Goal: Participate in discussion: Engage in conversation with other users on a specific topic

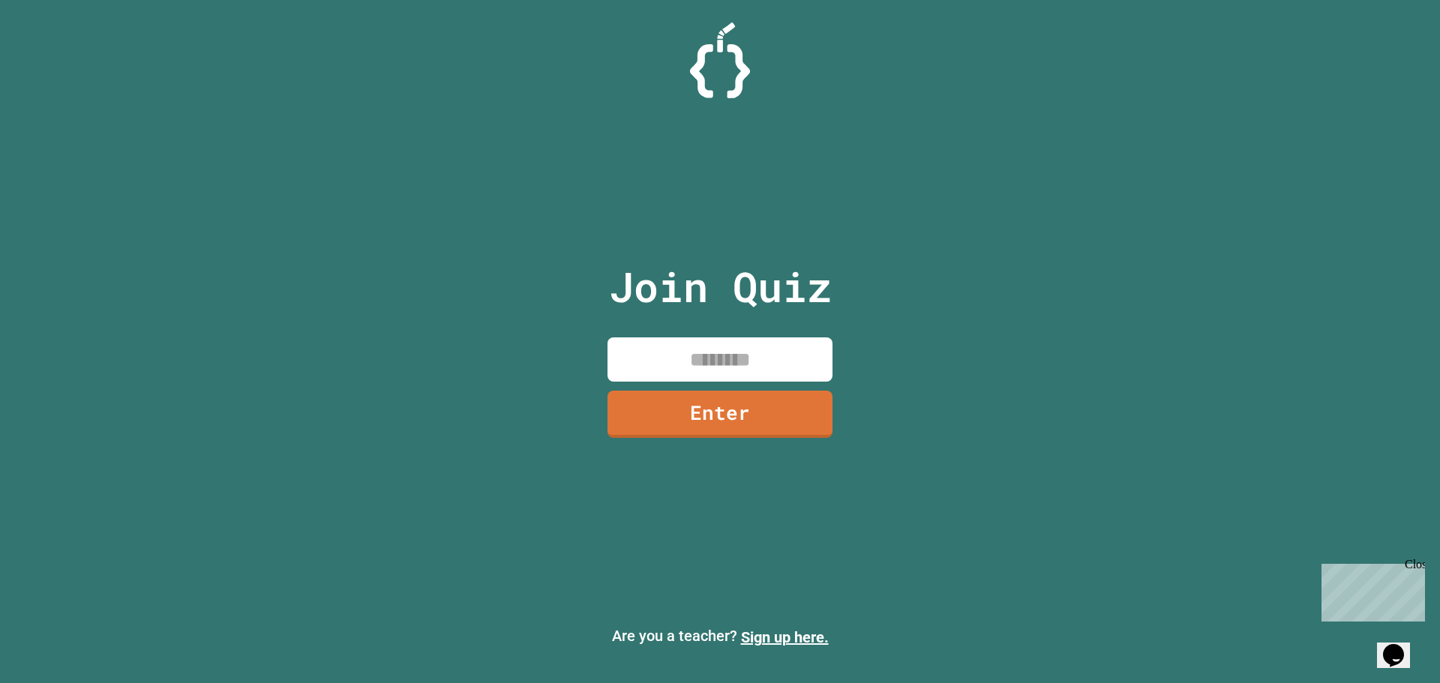
click at [788, 370] on input at bounding box center [720, 360] width 225 height 44
click at [791, 401] on link "Enter" at bounding box center [720, 413] width 225 height 50
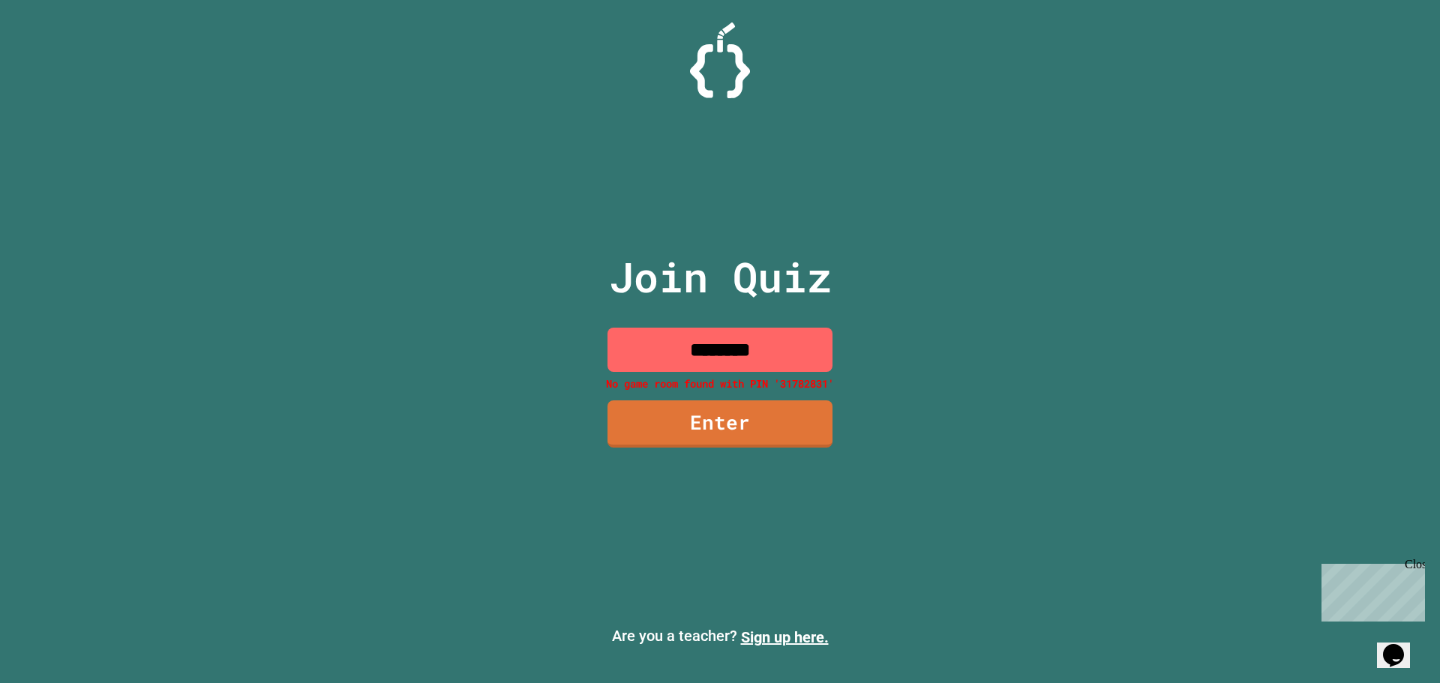
click at [746, 354] on input "********" at bounding box center [720, 350] width 225 height 44
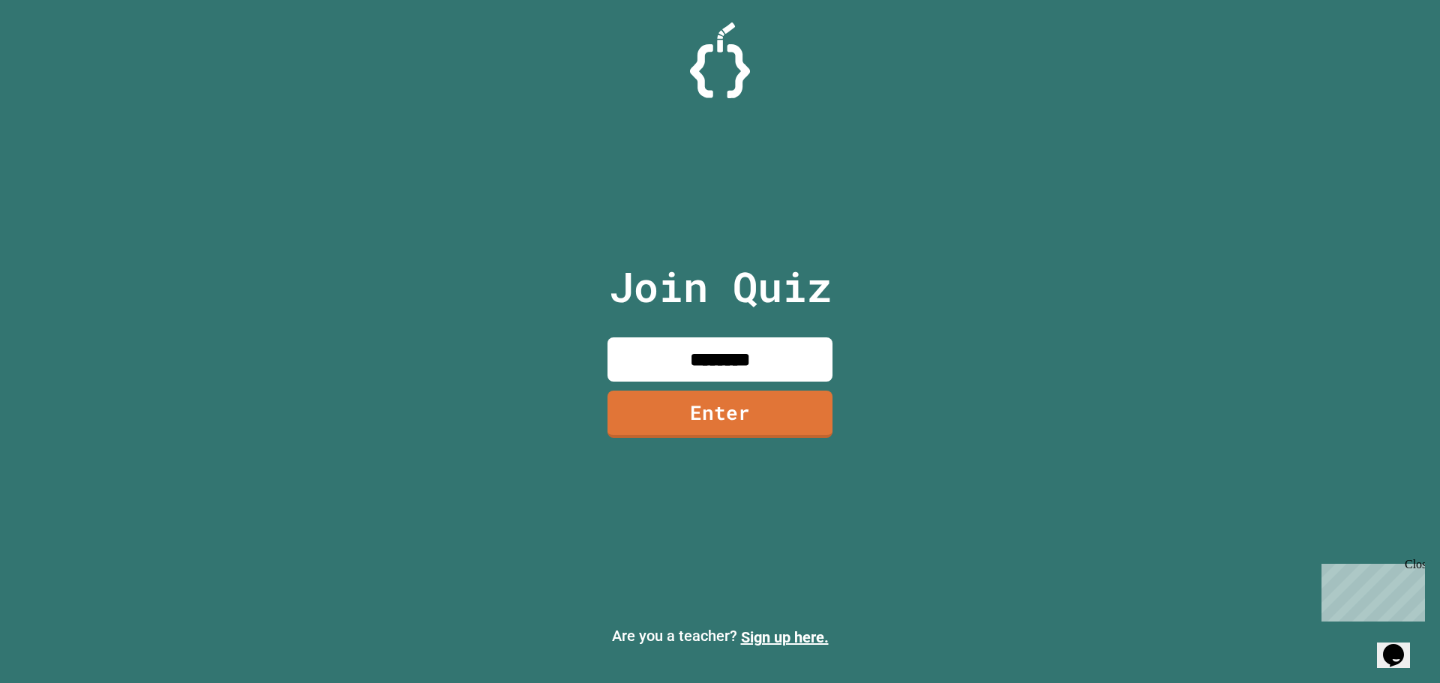
type input "********"
click at [746, 385] on div "Join Quiz ******** Enter" at bounding box center [720, 342] width 253 height 608
click at [734, 410] on link "Enter" at bounding box center [720, 414] width 227 height 50
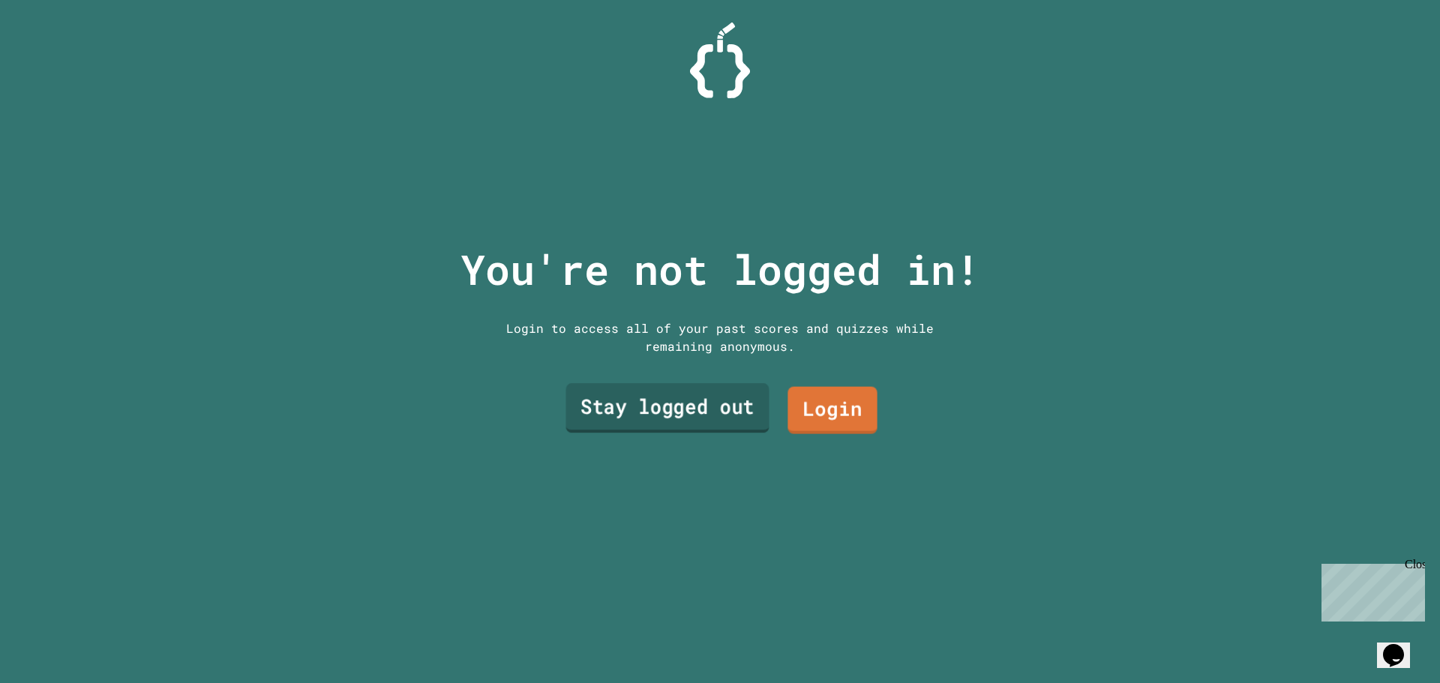
click at [709, 404] on link "Stay logged out" at bounding box center [667, 408] width 203 height 50
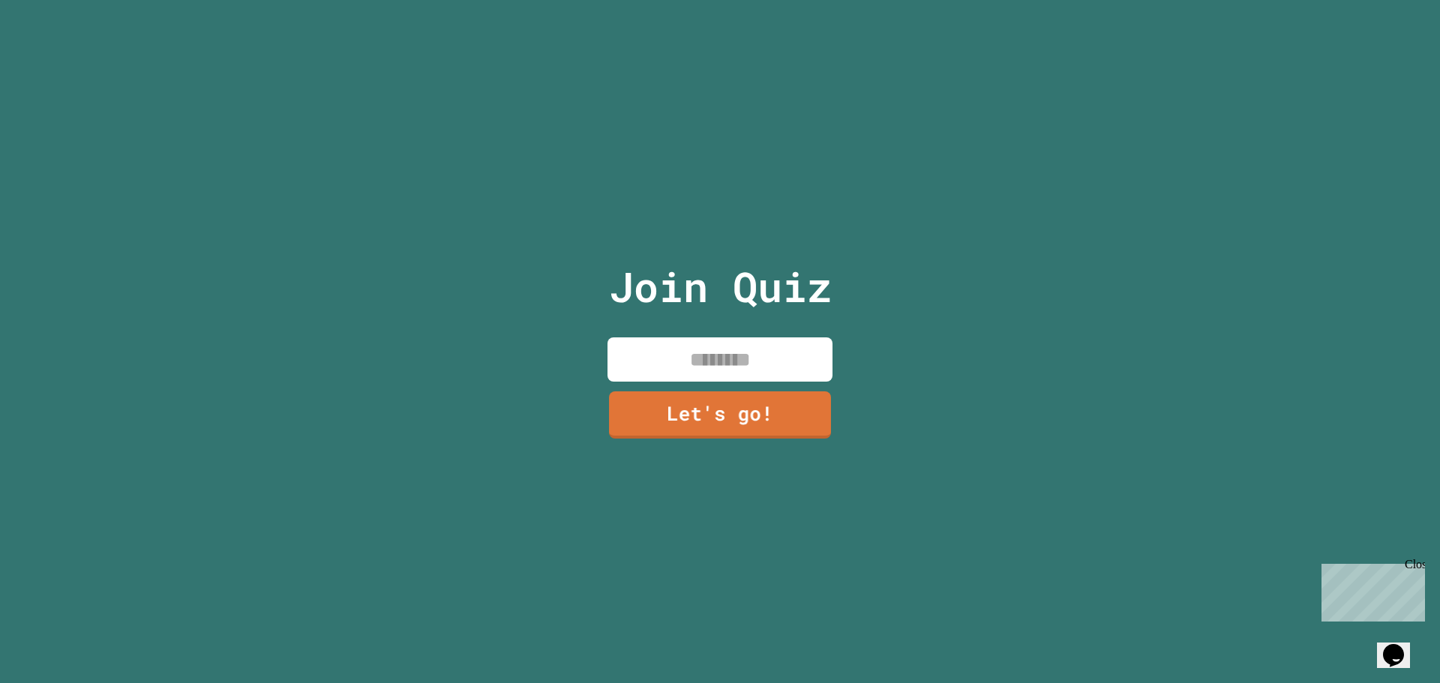
click at [709, 360] on input at bounding box center [720, 360] width 225 height 44
type input "***"
click at [716, 401] on link "Let's go!" at bounding box center [720, 414] width 227 height 50
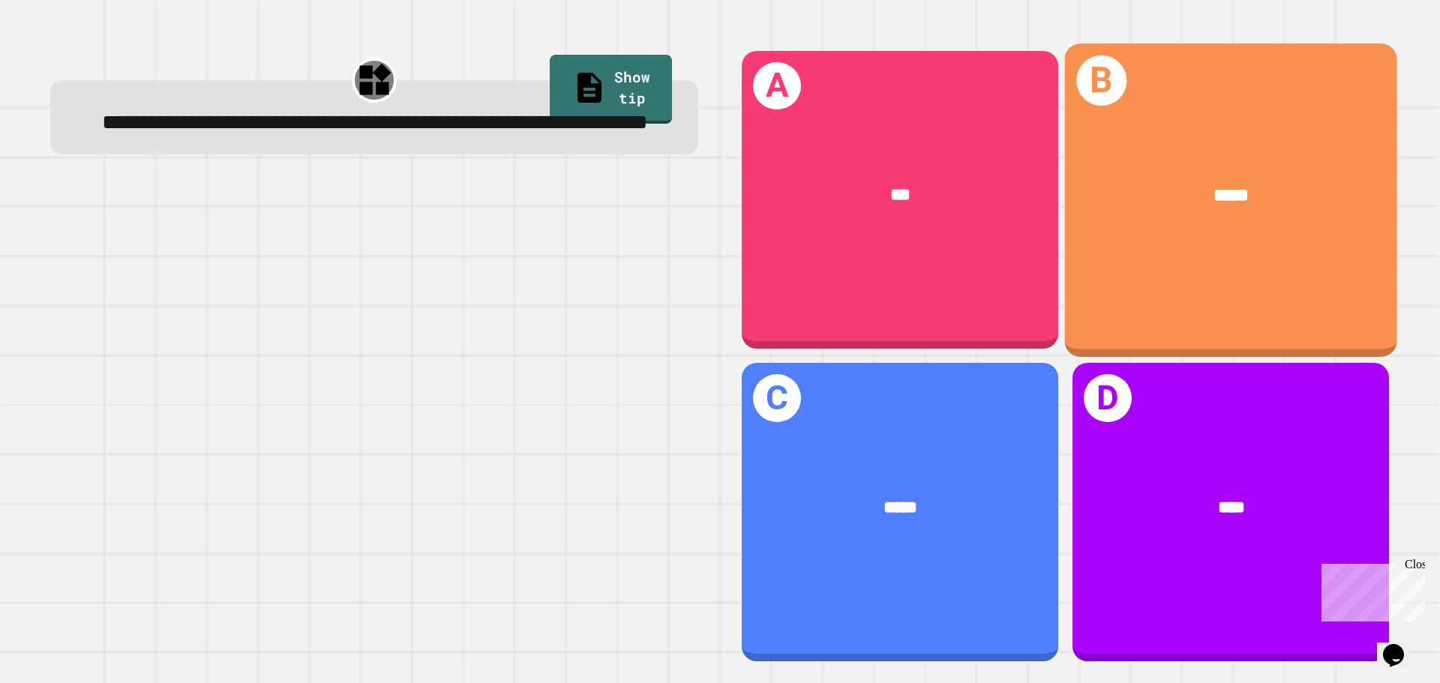
click at [1218, 232] on div "*****" at bounding box center [1231, 196] width 332 height 101
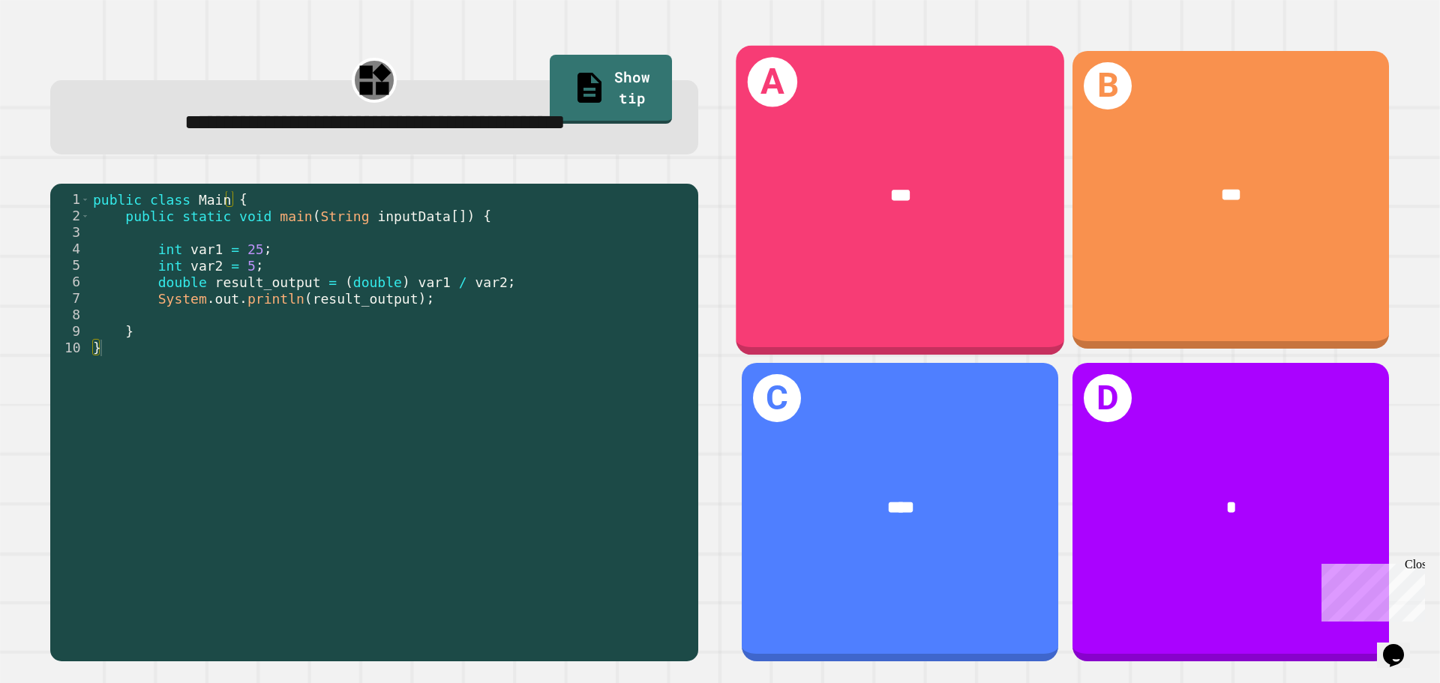
click at [759, 193] on div "***" at bounding box center [900, 196] width 329 height 100
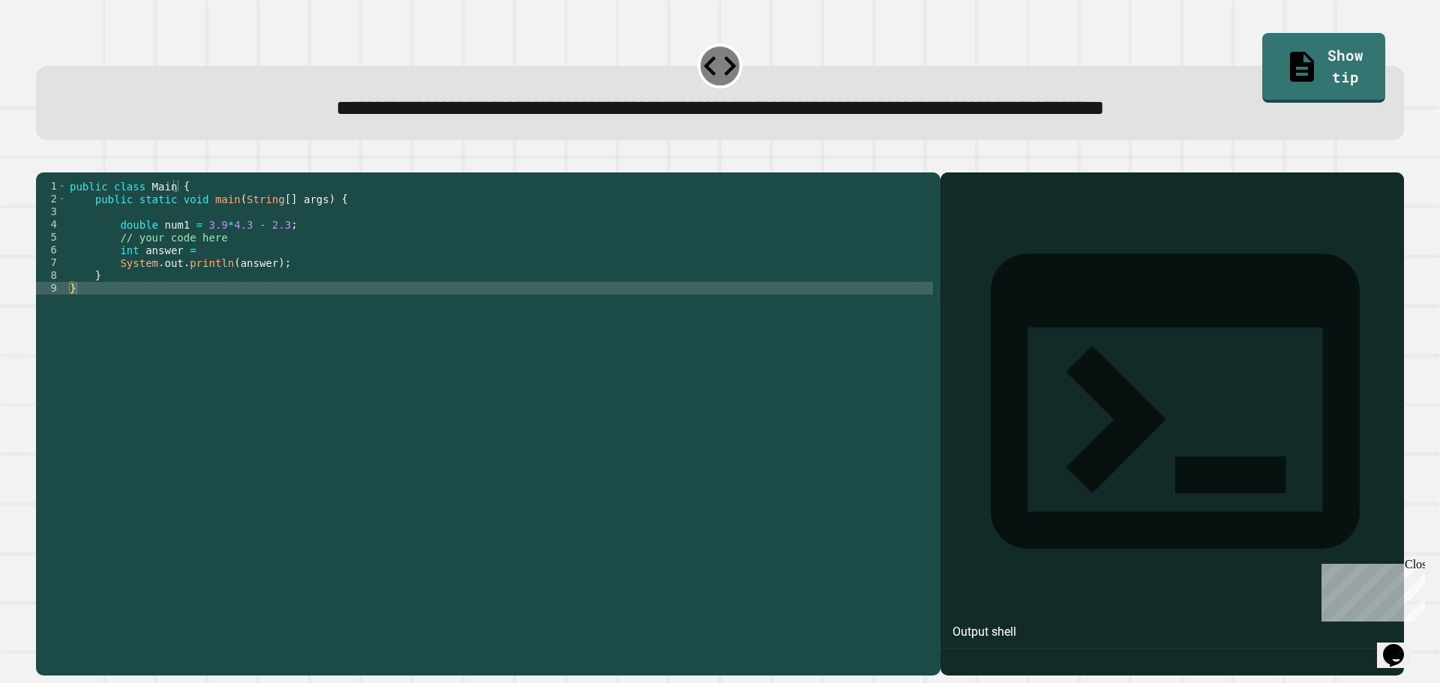
click at [191, 280] on div "public class Main { public static void main ( String [ ] args ) { double num1 =…" at bounding box center [500, 409] width 866 height 459
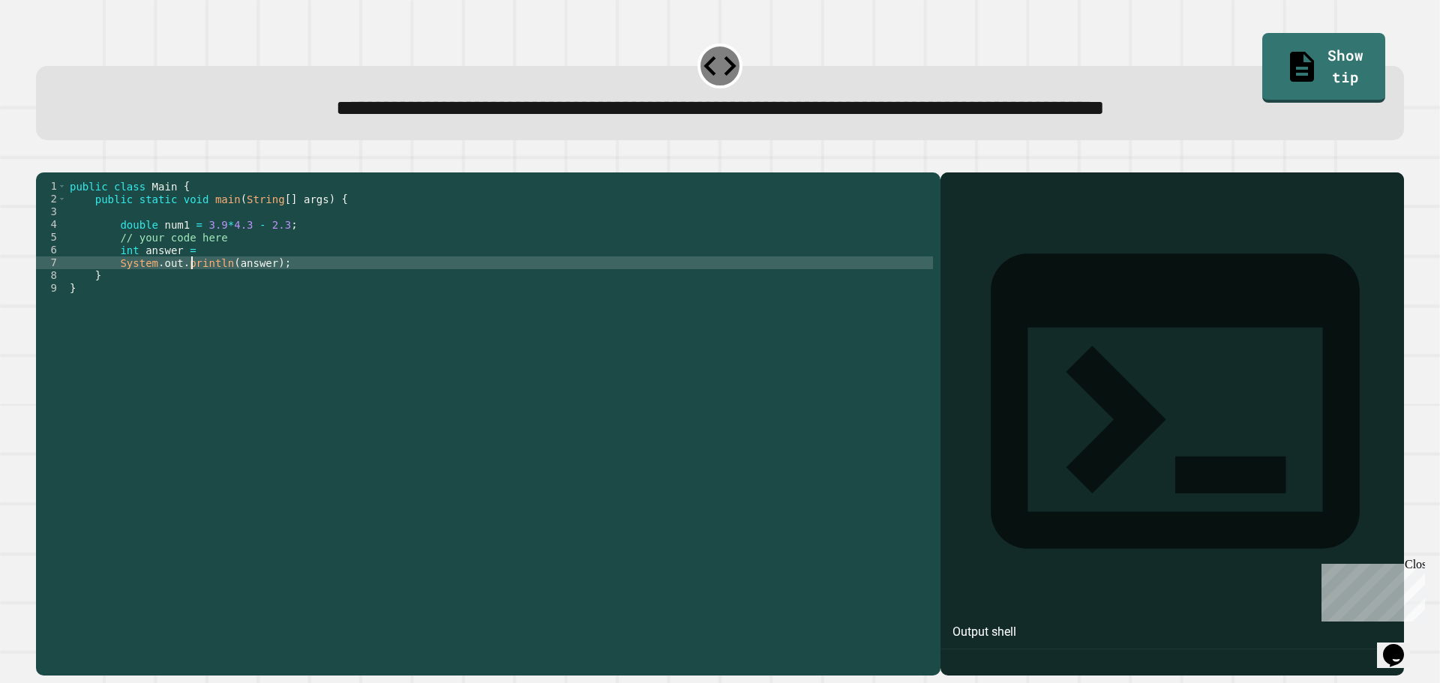
click at [236, 270] on div "public class Main { public static void main ( String [ ] args ) { double num1 =…" at bounding box center [500, 409] width 866 height 459
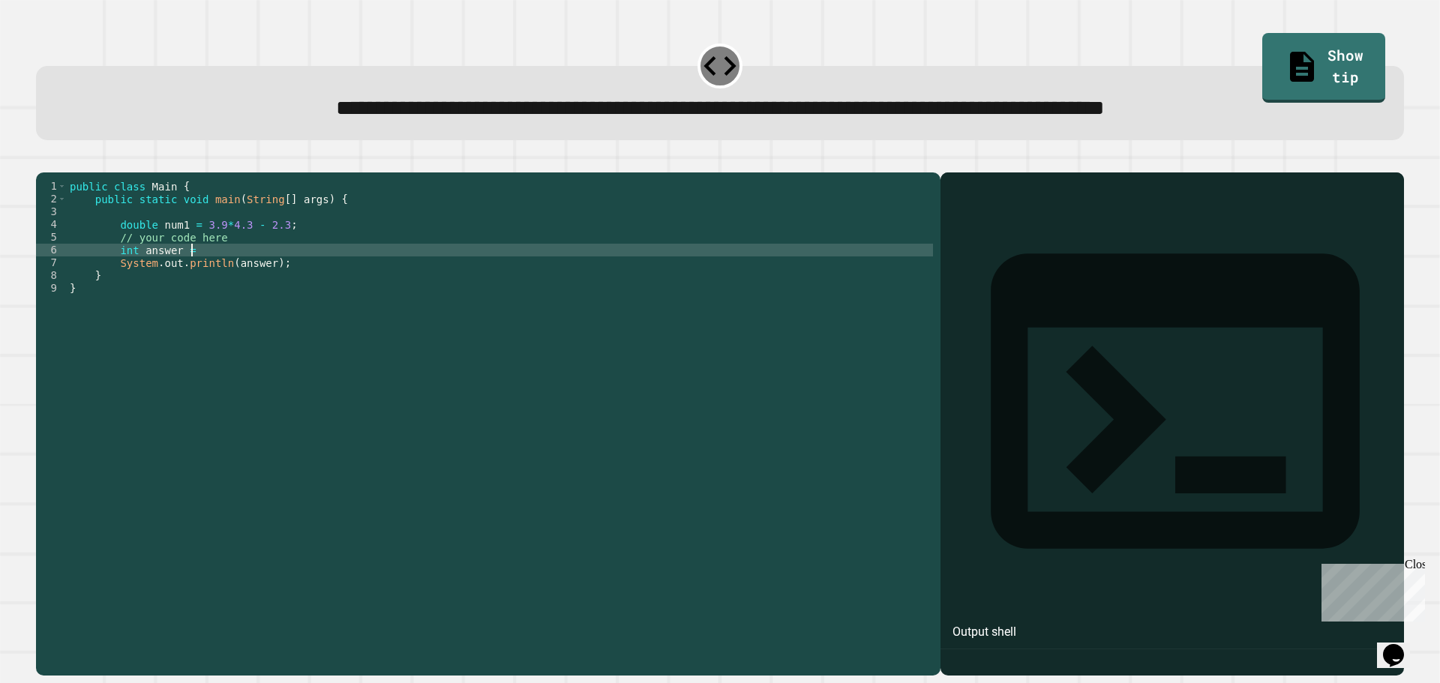
scroll to position [0, 8]
click at [245, 275] on div "public class Main { public static void main ( String [ ] args ) { double num1 =…" at bounding box center [500, 409] width 866 height 459
click at [369, 277] on div "public class Main { public static void main ( String [ ] args ) { double num1 =…" at bounding box center [500, 409] width 866 height 459
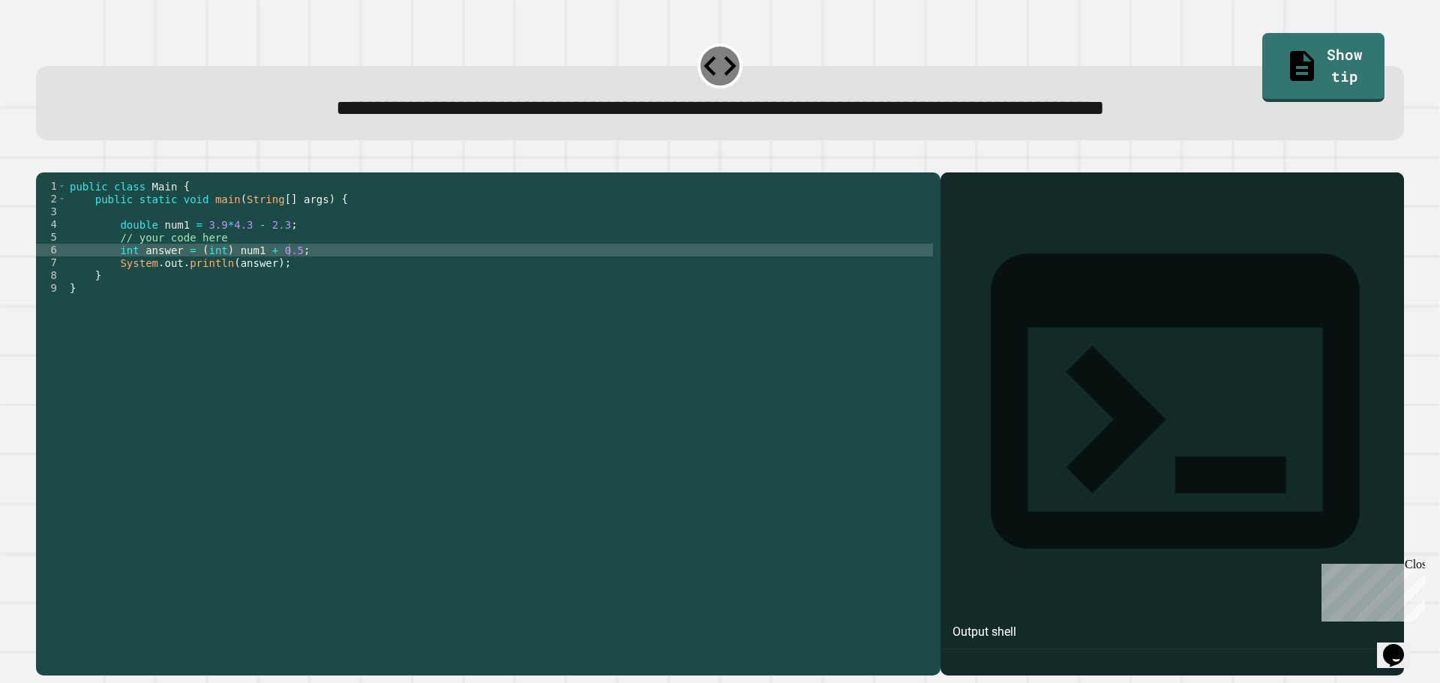
click at [40, 173] on div at bounding box center [720, 164] width 1368 height 18
click at [44, 161] on icon "button" at bounding box center [44, 161] width 0 height 0
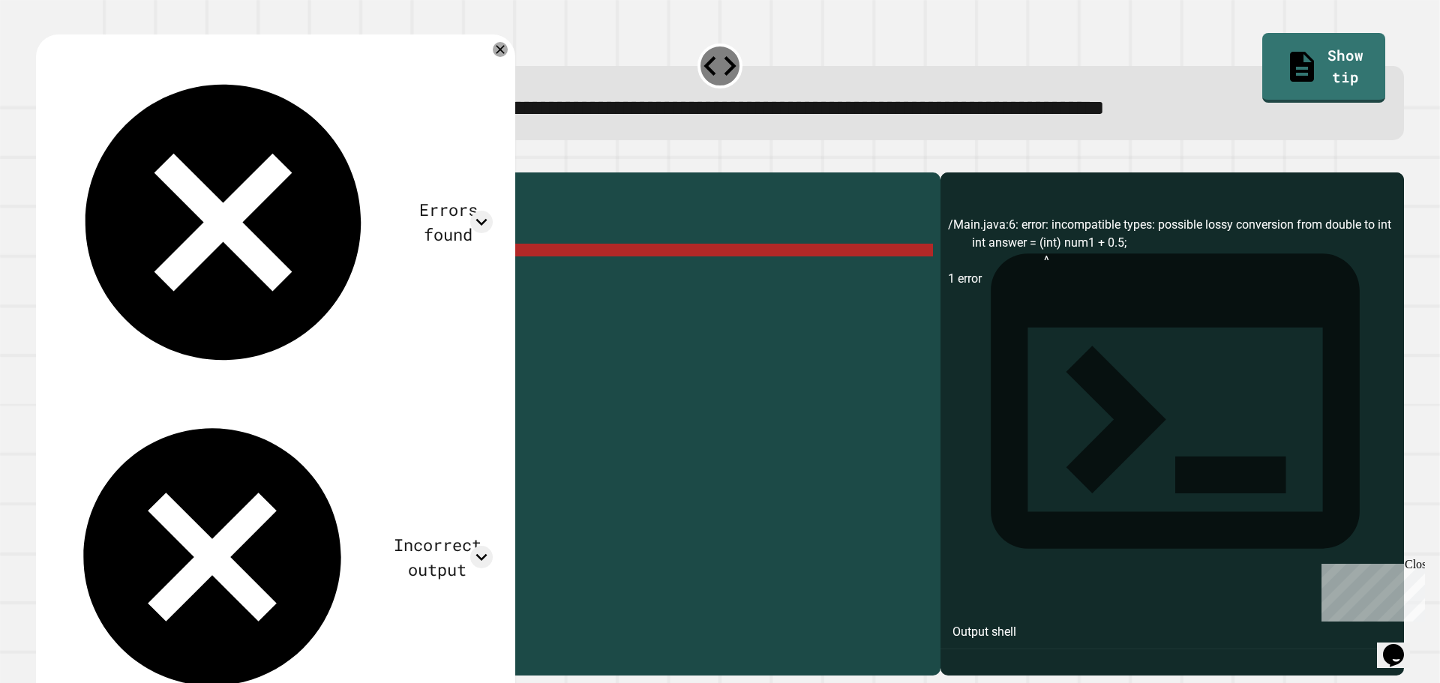
click at [218, 275] on div "public class Main { public static void main ( String [ ] args ) { double num1 =…" at bounding box center [500, 409] width 866 height 459
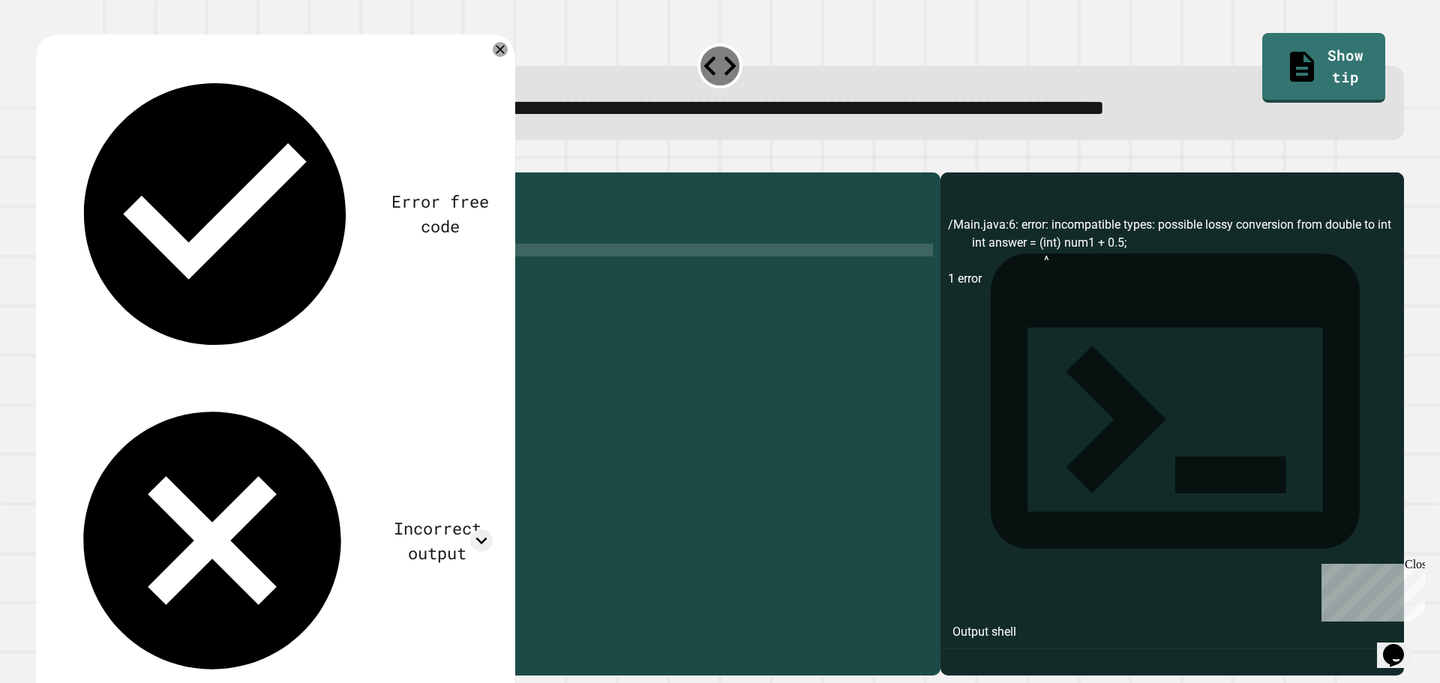
scroll to position [0, 13]
click at [44, 161] on icon "button" at bounding box center [44, 161] width 0 height 0
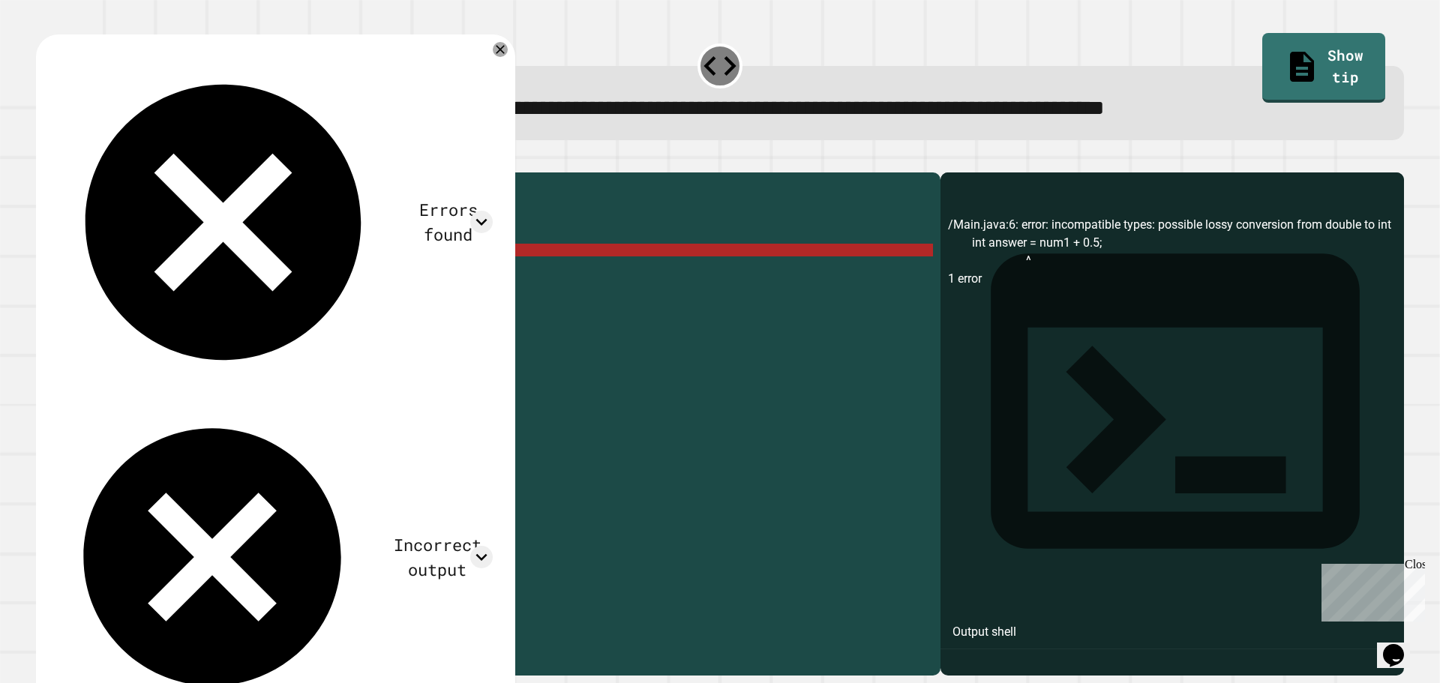
click at [189, 273] on div "public class Main { public static void main ( String [ ] args ) { double num1 =…" at bounding box center [500, 409] width 866 height 459
click at [181, 272] on div "public class Main { public static void main ( String [ ] args ) { double num1 =…" at bounding box center [500, 409] width 866 height 459
click at [190, 275] on div "public class Main { public static void main ( String [ ] args ) { double num1 =…" at bounding box center [500, 409] width 866 height 459
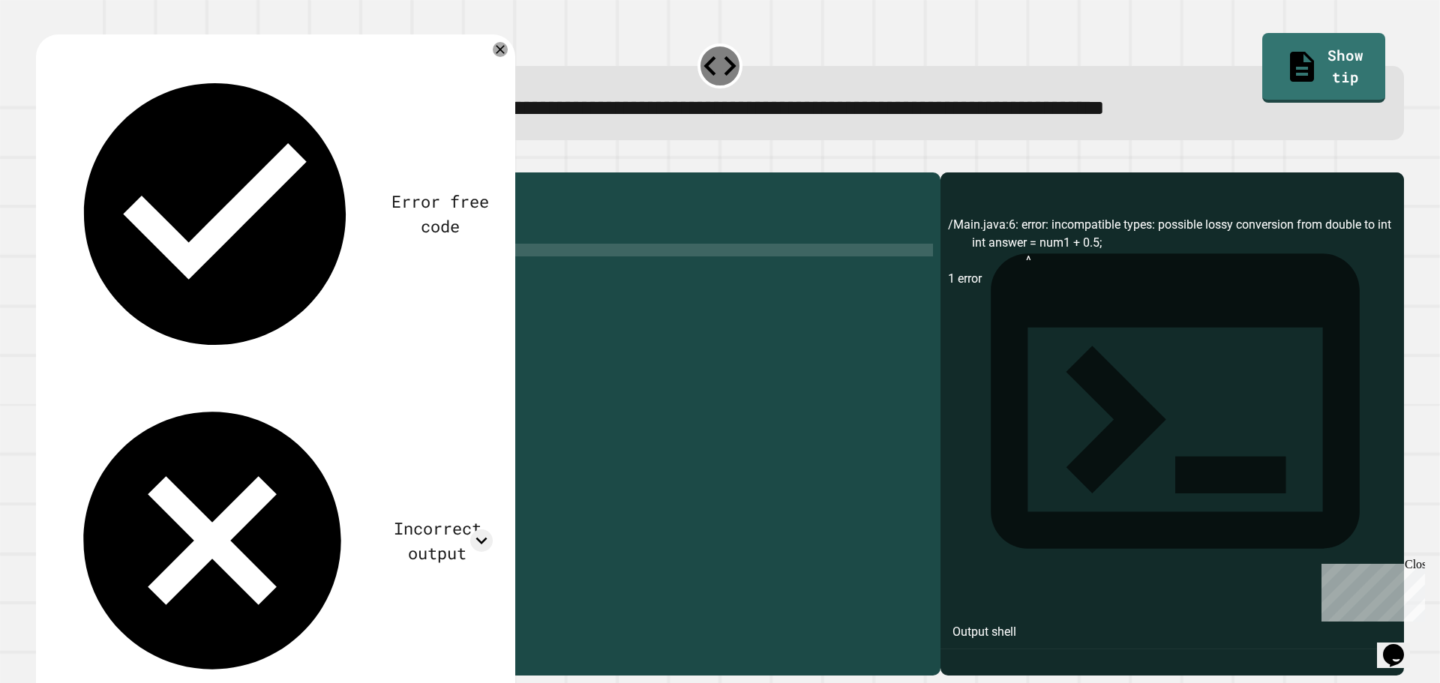
scroll to position [0, 11]
click at [44, 161] on button "button" at bounding box center [44, 161] width 0 height 0
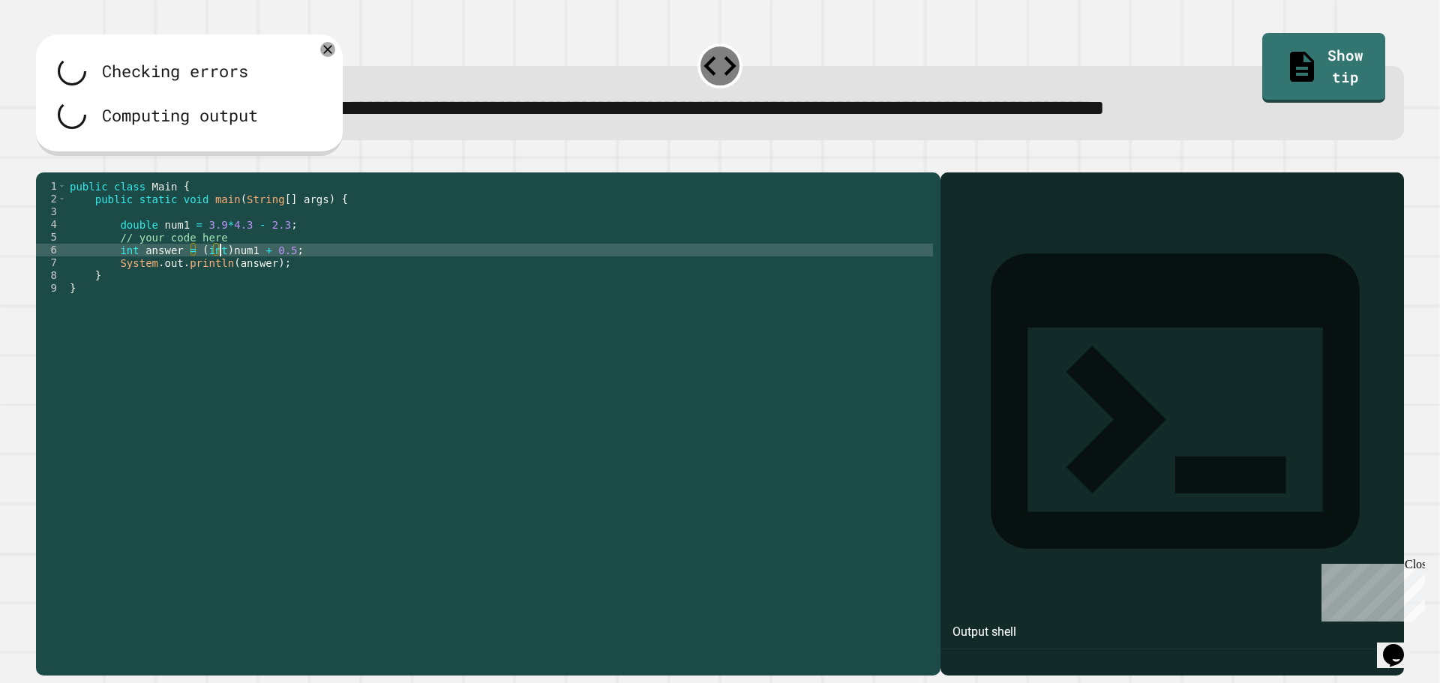
click at [219, 275] on div "public class Main { public static void main ( String [ ] args ) { double num1 =…" at bounding box center [500, 409] width 866 height 459
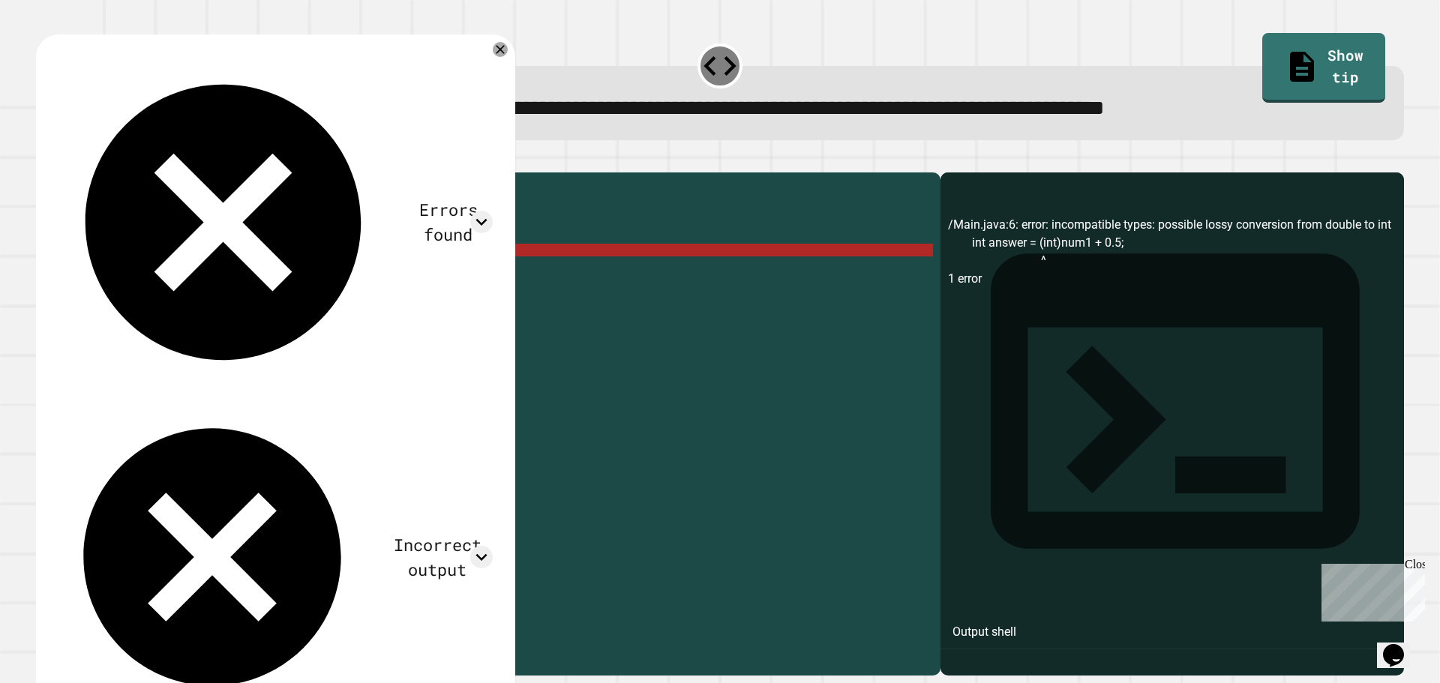
scroll to position [0, 15]
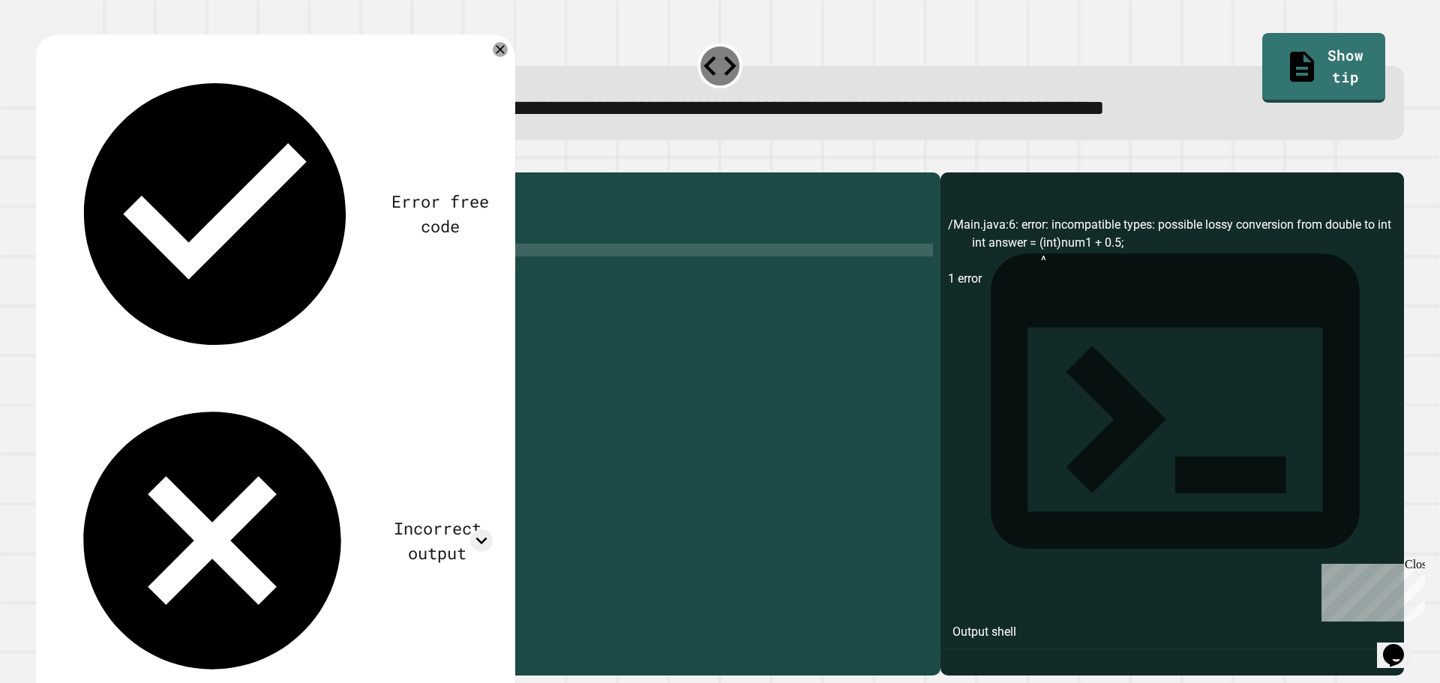
type textarea "**********"
click at [44, 161] on icon "button" at bounding box center [44, 161] width 0 height 0
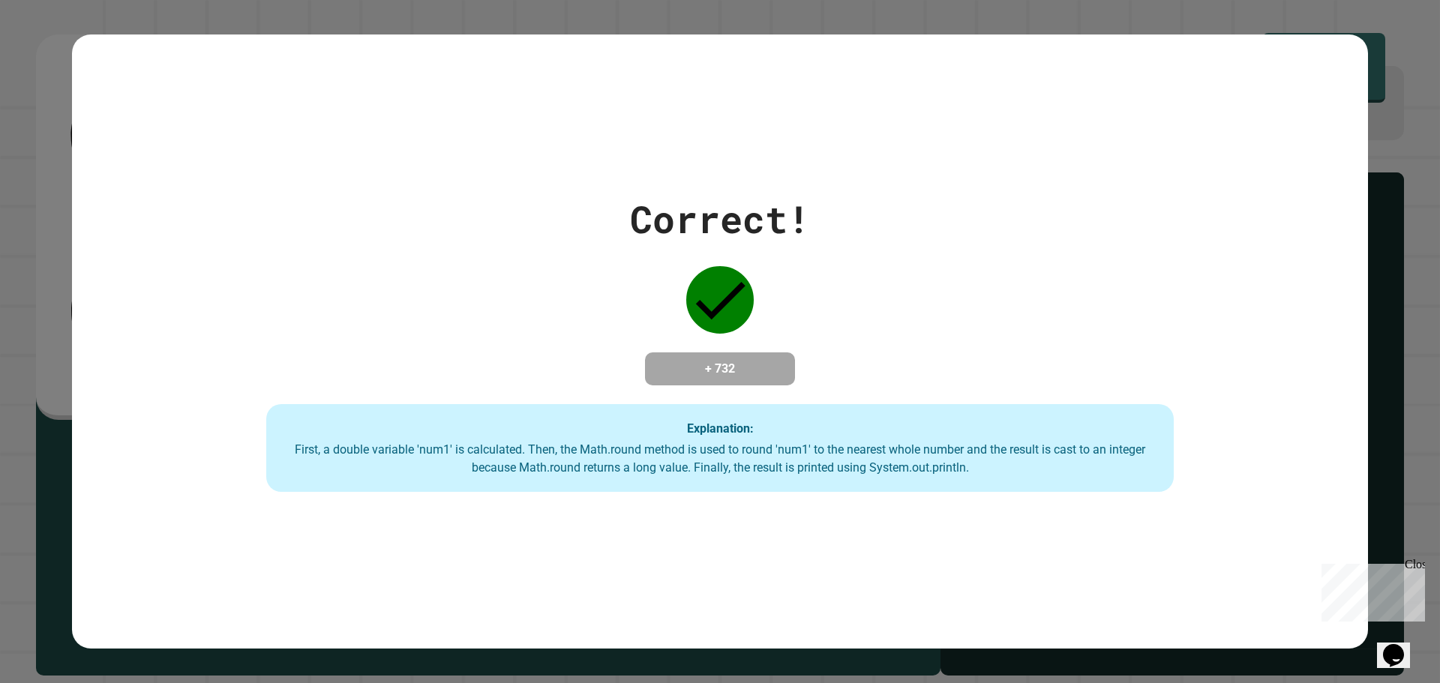
click at [26, 234] on div "Correct! + 732 Explanation: First, a double variable 'num1' is calculated. Then…" at bounding box center [720, 341] width 1440 height 683
click at [26, 236] on div "Correct! + 732 Explanation: First, a double variable 'num1' is calculated. Then…" at bounding box center [720, 341] width 1440 height 683
click at [36, 251] on div "Correct! + 732 Explanation: First, a double variable 'num1' is calculated. Then…" at bounding box center [720, 341] width 1440 height 683
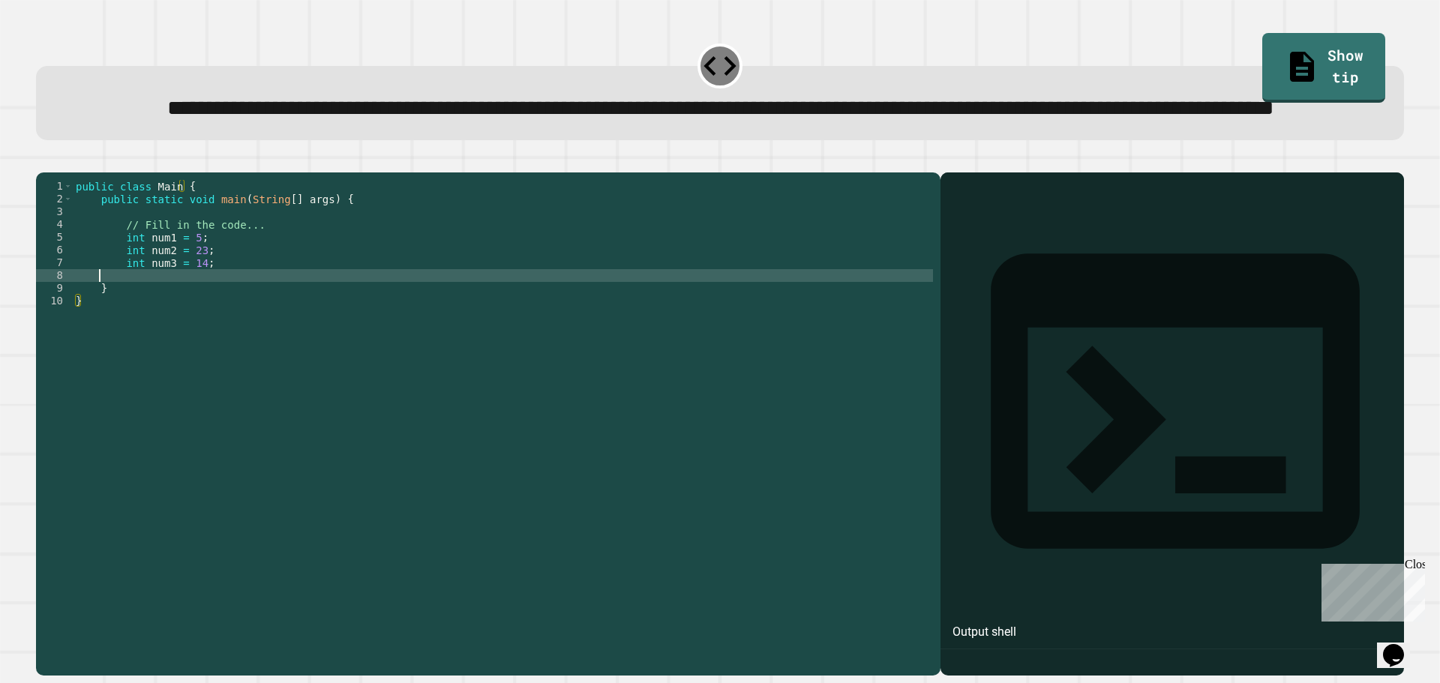
drag, startPoint x: 302, startPoint y: 329, endPoint x: 308, endPoint y: 335, distance: 8.0
click at [311, 333] on div "public class Main { public static void main ( String [ ] args ) { // Fill in th…" at bounding box center [503, 390] width 860 height 421
type textarea "*"
type textarea "**********"
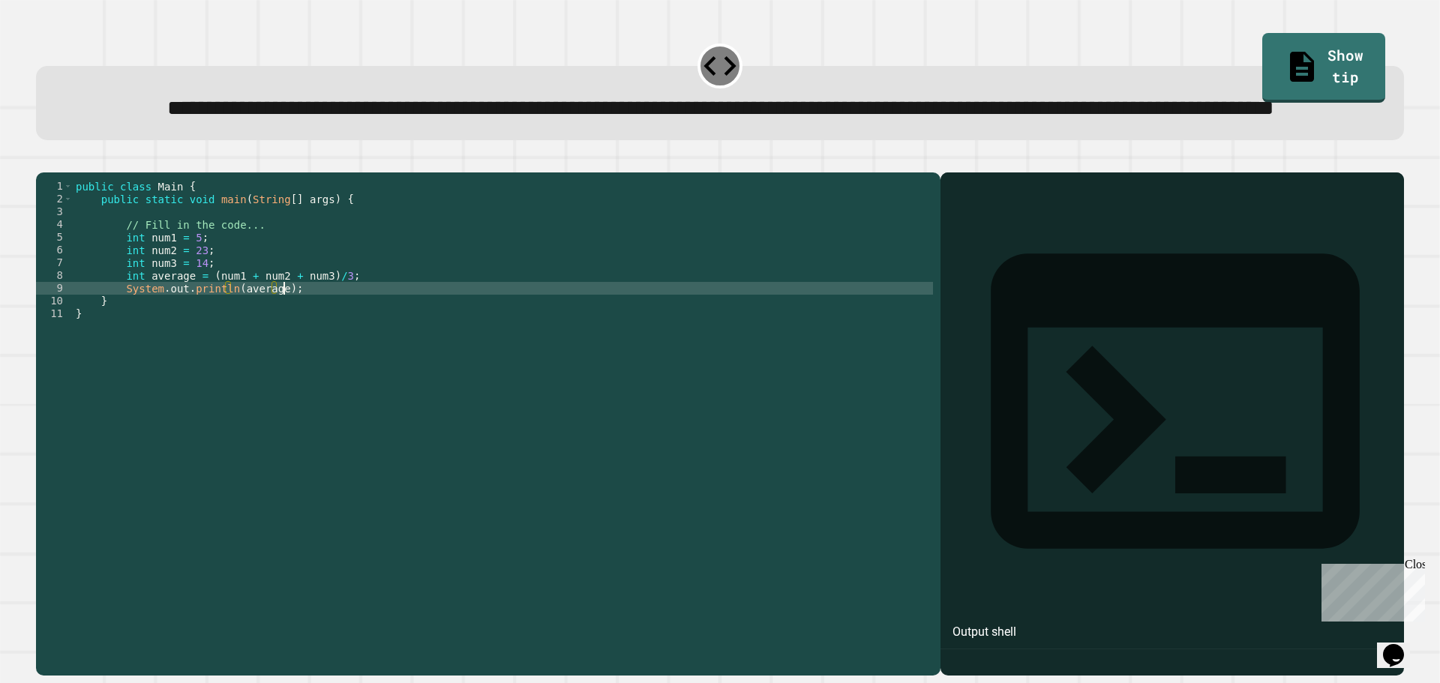
scroll to position [0, 14]
click at [44, 161] on icon "button" at bounding box center [44, 161] width 0 height 0
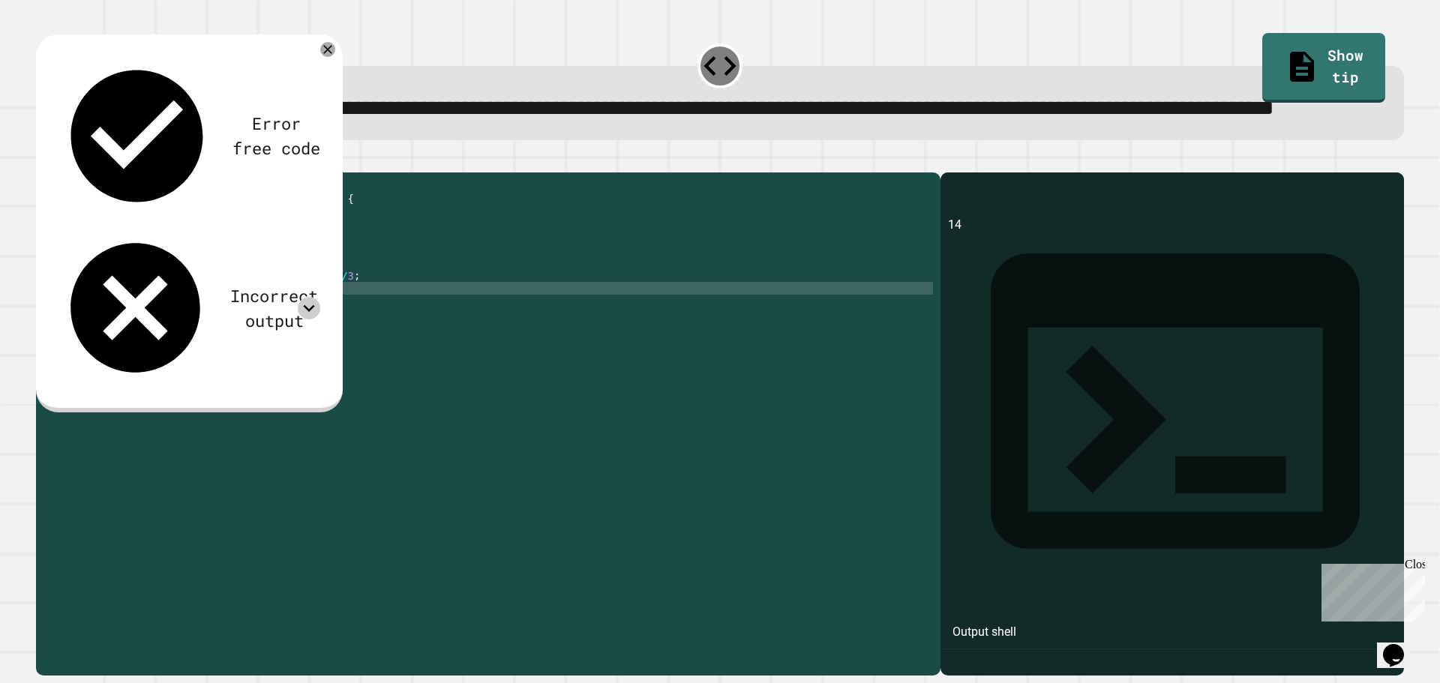
click at [303, 297] on icon at bounding box center [309, 308] width 23 height 23
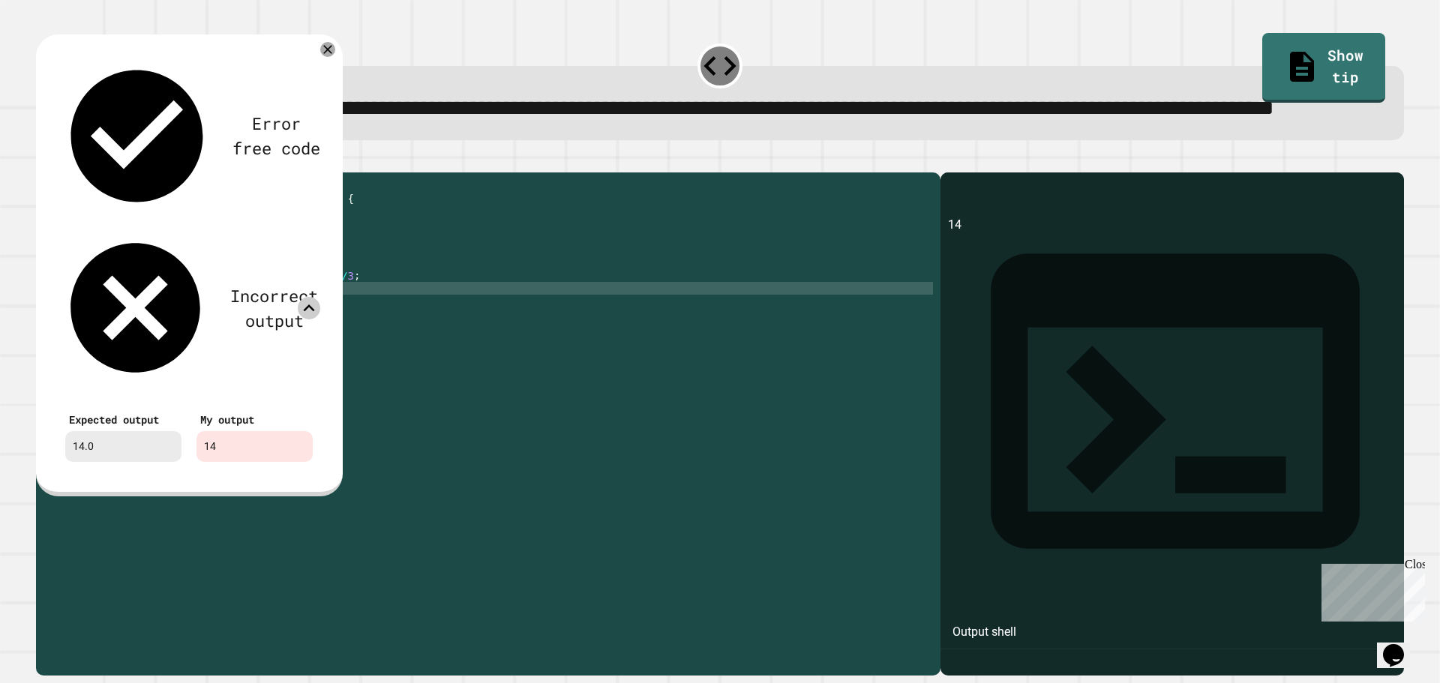
click at [131, 332] on div "public class Main { public static void main ( String [ ] args ) { // Fill in th…" at bounding box center [503, 390] width 860 height 421
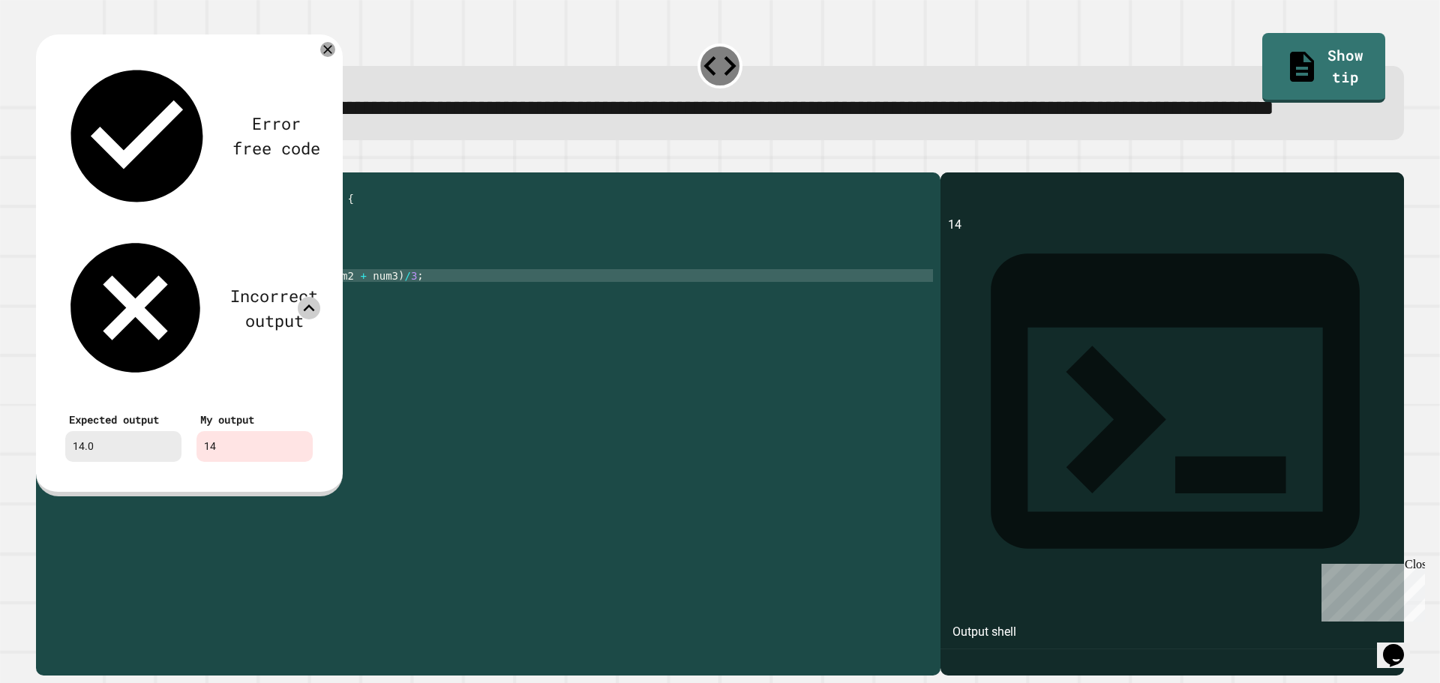
scroll to position [0, 5]
type textarea "**********"
click at [329, 59] on icon at bounding box center [327, 49] width 17 height 17
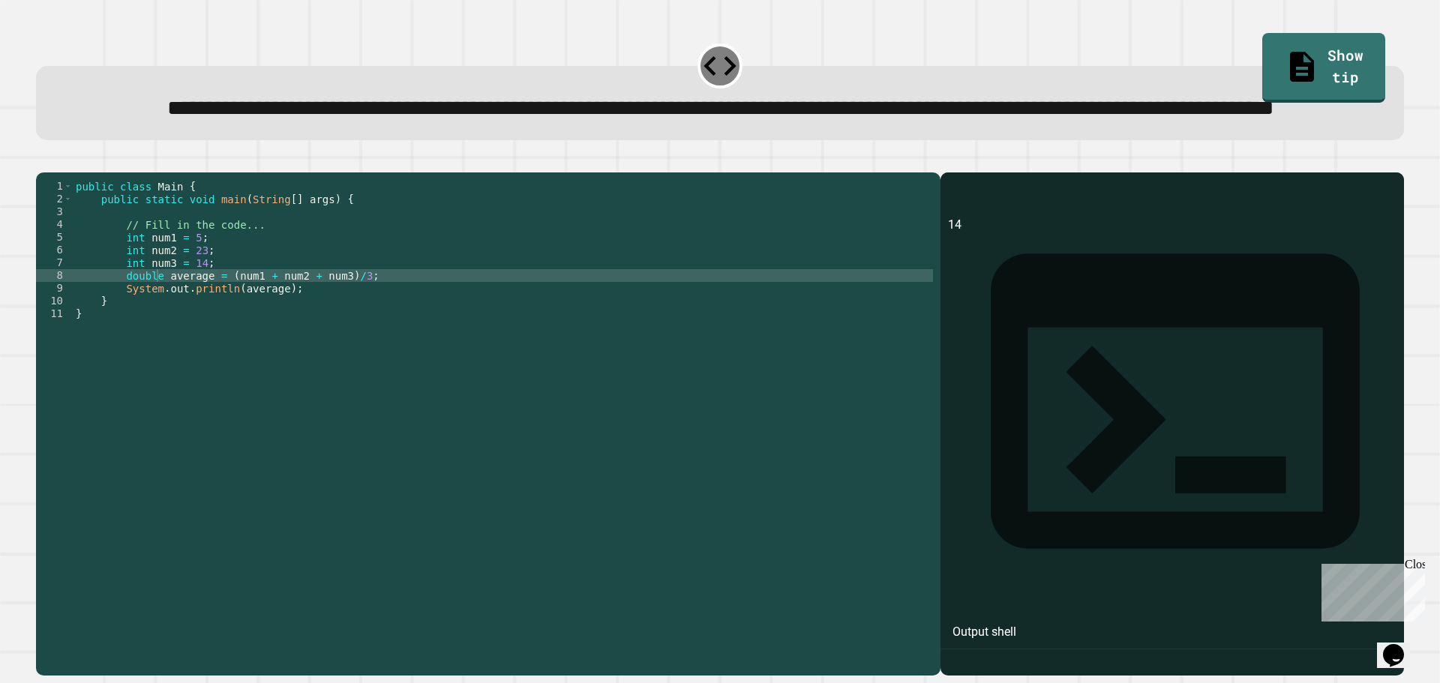
click at [68, 173] on div at bounding box center [720, 164] width 1368 height 18
click at [44, 161] on button "button" at bounding box center [44, 161] width 0 height 0
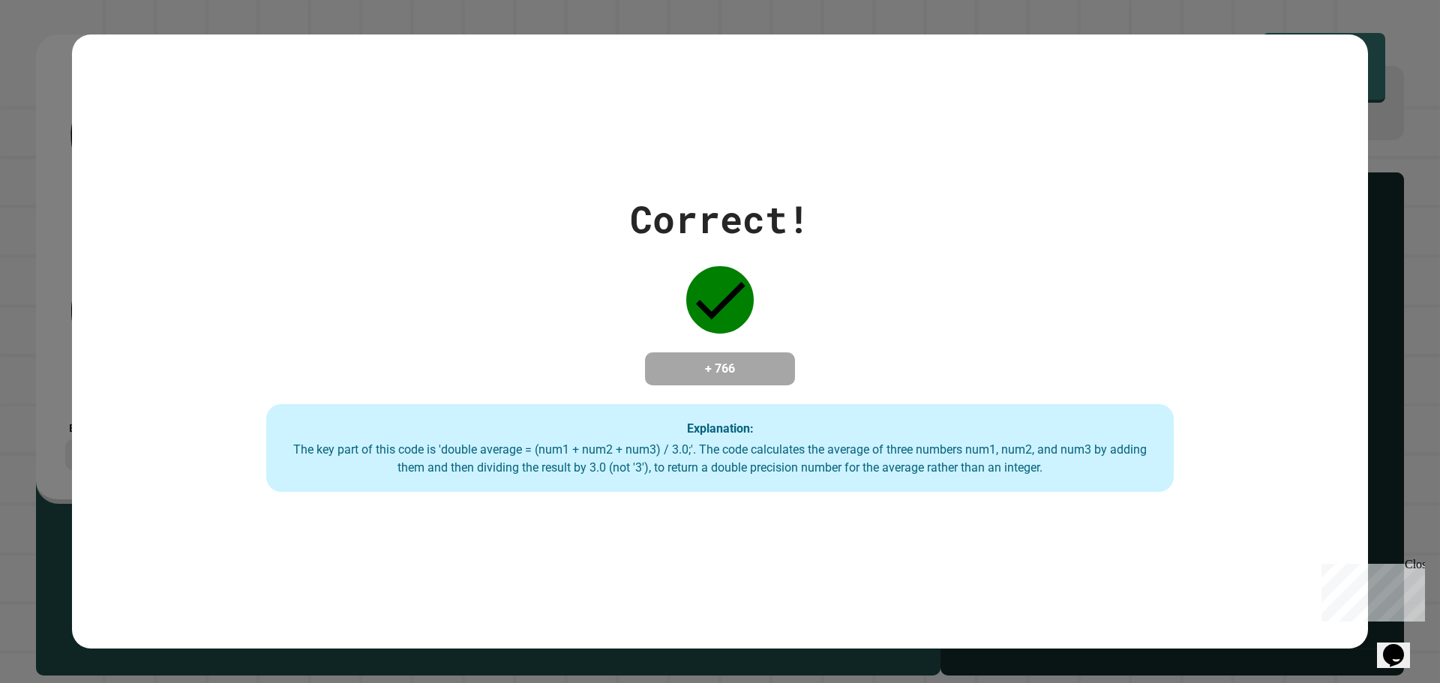
click at [1362, 59] on div "Correct! + 766 Explanation: The key part of this code is 'double average = (num…" at bounding box center [720, 341] width 1440 height 683
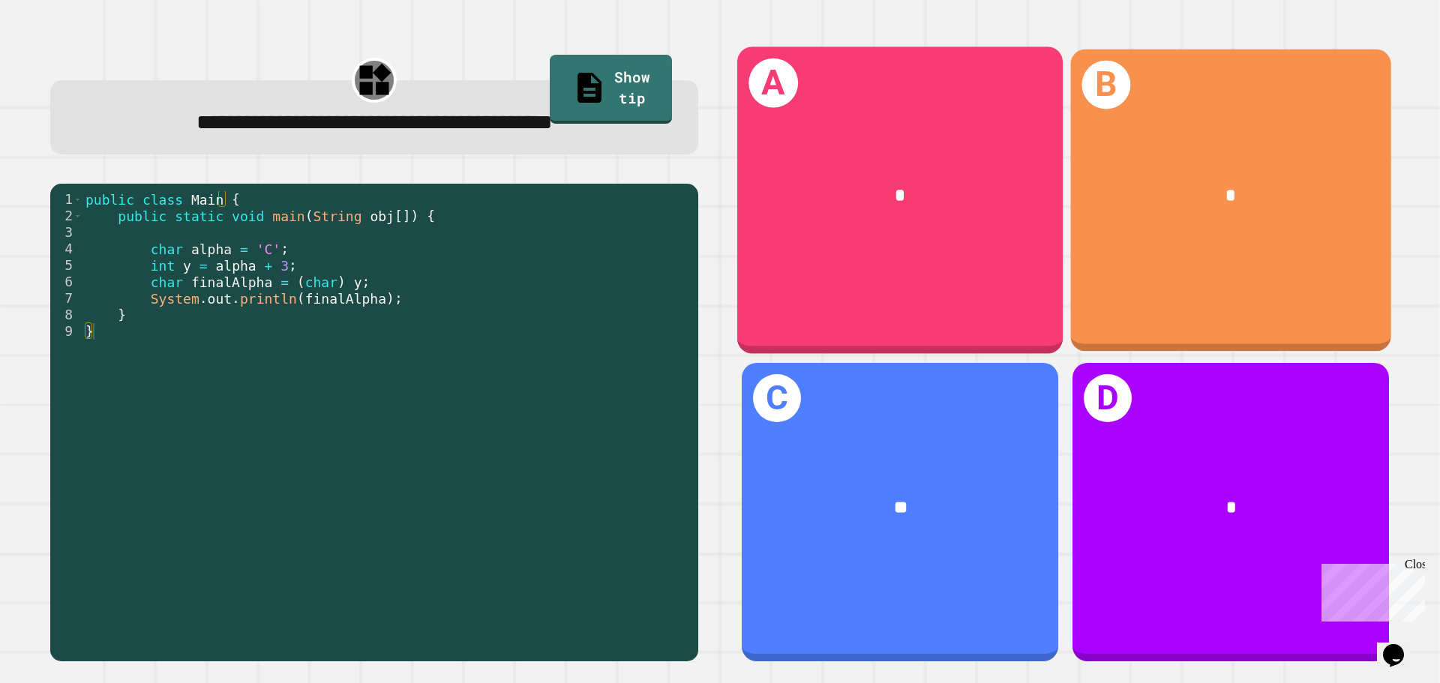
click at [995, 182] on div "*" at bounding box center [901, 196] width 254 height 28
